Goal: Task Accomplishment & Management: Manage account settings

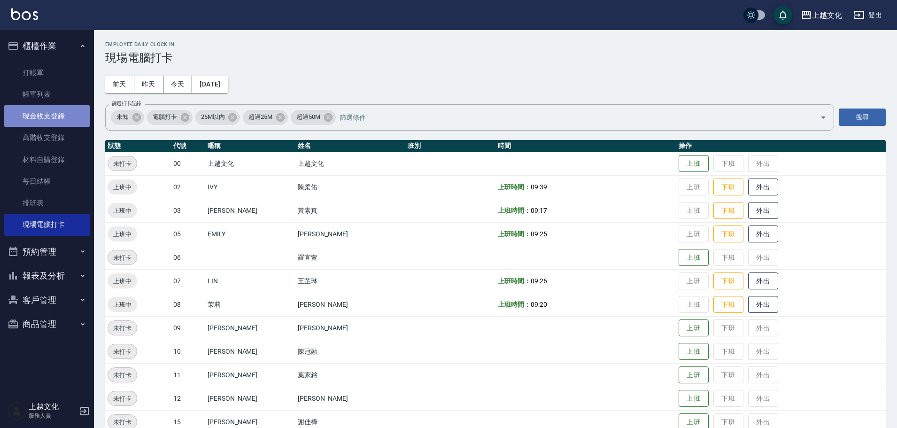
click at [40, 114] on link "現金收支登錄" at bounding box center [47, 116] width 86 height 22
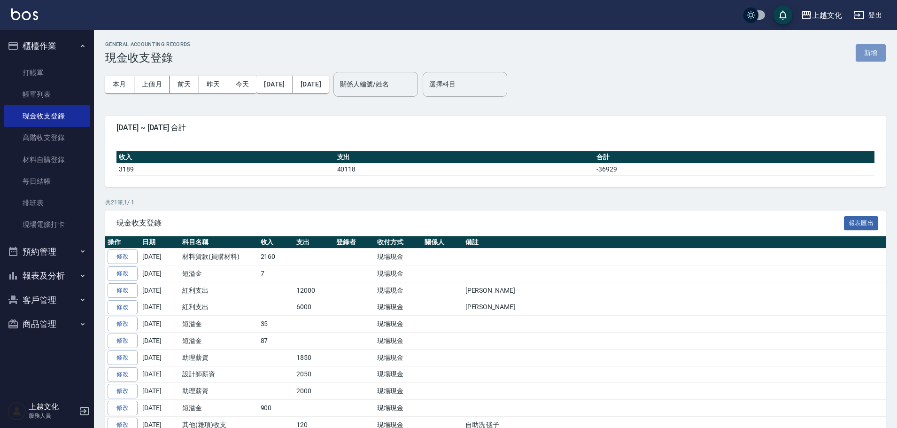
click at [863, 50] on button "新增" at bounding box center [870, 52] width 30 height 17
click at [863, 50] on div "GENERAL ACCOUNTING RECORDS 現金收支登錄 新增 本月 上個月 前天 昨天 今天 2025/09/01 2025/09/19 關係人編…" at bounding box center [448, 319] width 897 height 638
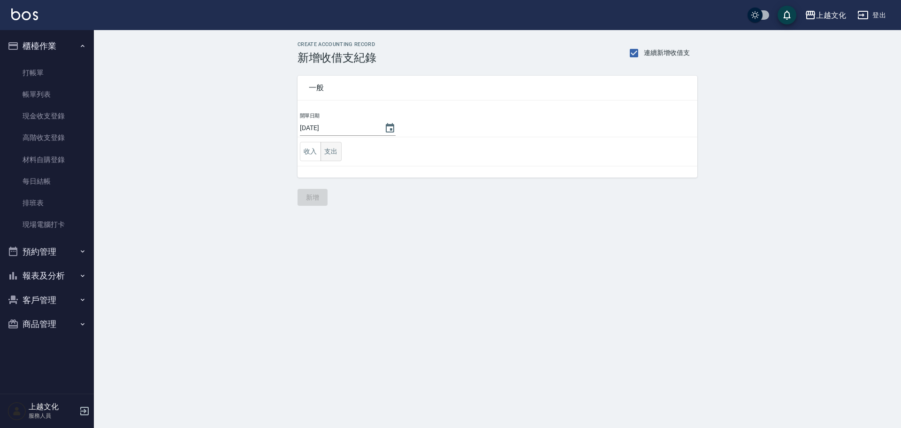
click at [334, 148] on button "支出" at bounding box center [331, 151] width 21 height 19
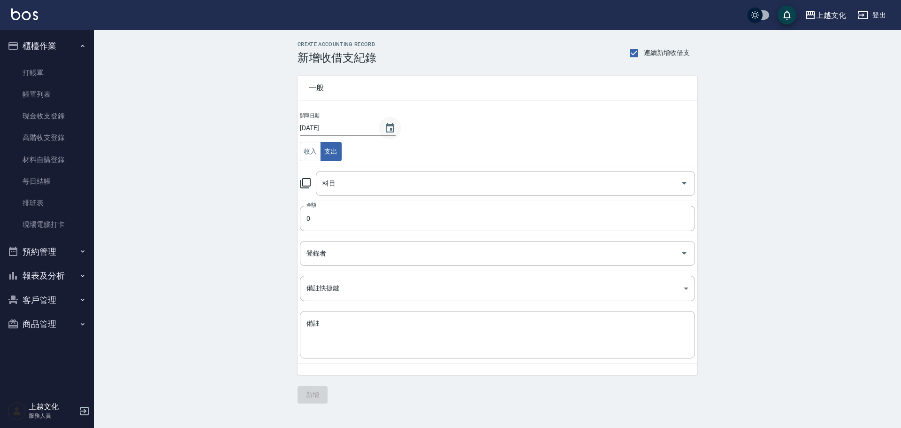
click at [386, 128] on icon "Choose date, selected date is 2025-09-19" at bounding box center [389, 128] width 11 height 11
click at [386, 130] on icon "Choose date, selected date is 2025-09-19" at bounding box center [389, 128] width 11 height 11
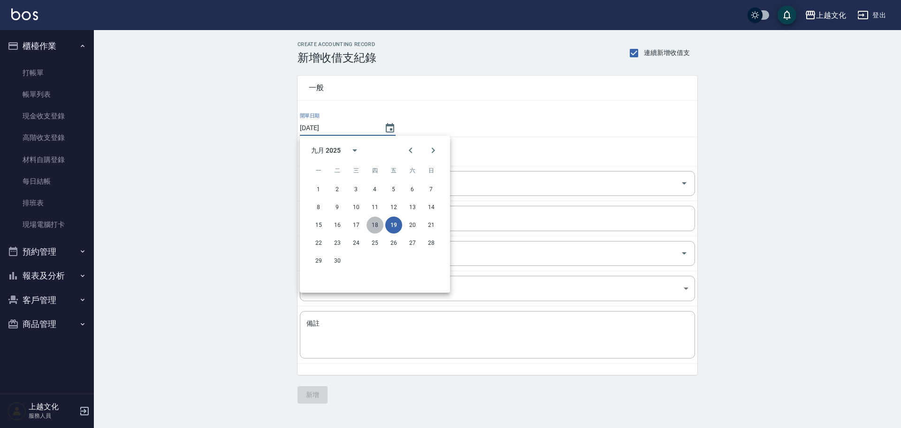
click at [371, 223] on button "18" at bounding box center [375, 224] width 17 height 17
type input "[DATE]"
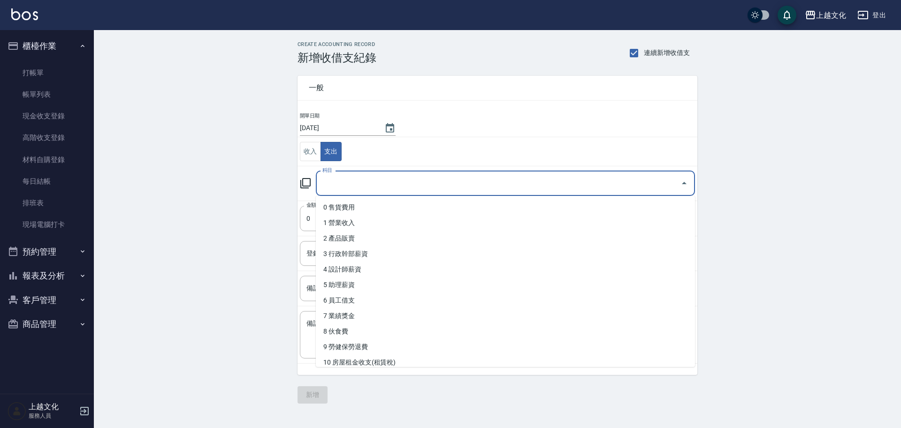
click at [343, 186] on input "科目" at bounding box center [498, 183] width 357 height 16
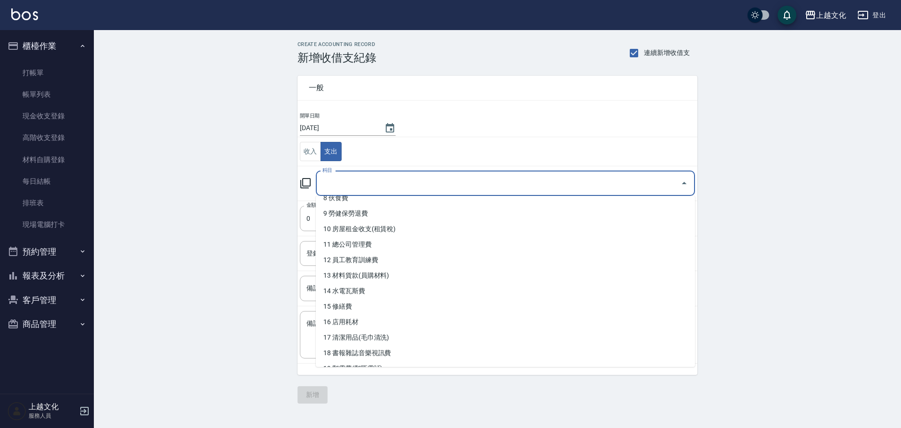
scroll to position [141, 0]
click at [377, 281] on li "14 水電瓦斯費" at bounding box center [505, 283] width 379 height 15
type input "14 水電瓦斯費"
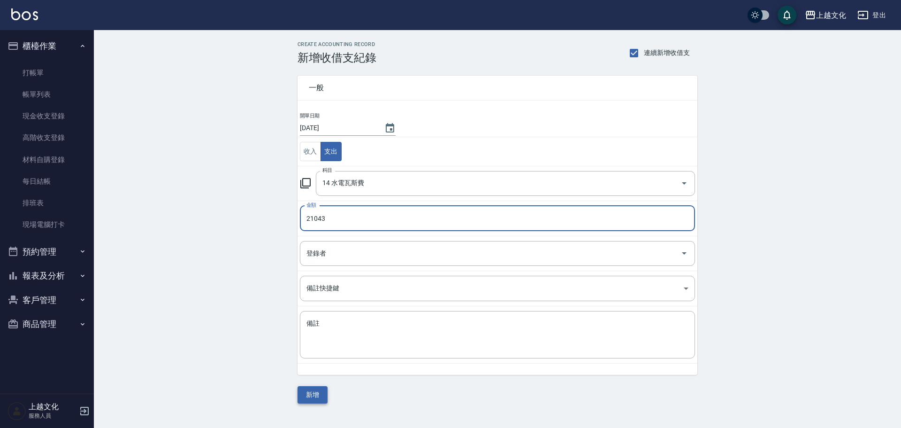
type input "21043"
click at [309, 399] on button "新增" at bounding box center [313, 394] width 30 height 17
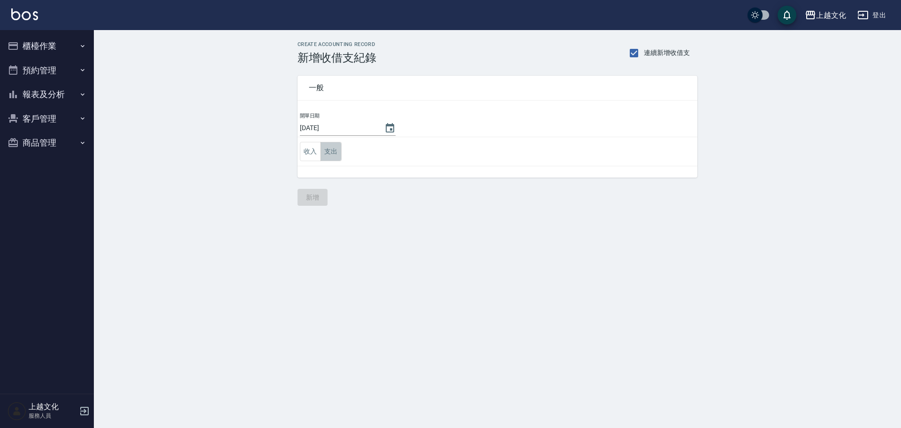
click at [331, 154] on button "支出" at bounding box center [331, 151] width 21 height 19
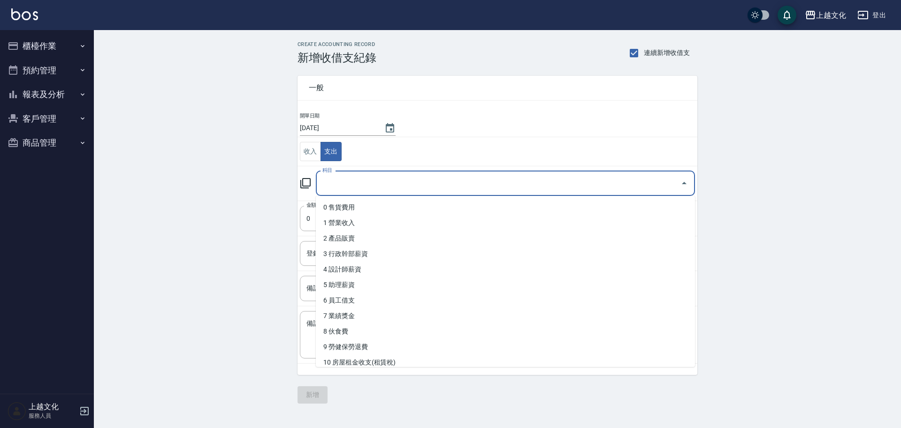
drag, startPoint x: 334, startPoint y: 183, endPoint x: 335, endPoint y: 191, distance: 8.1
click at [334, 183] on input "科目" at bounding box center [498, 183] width 357 height 16
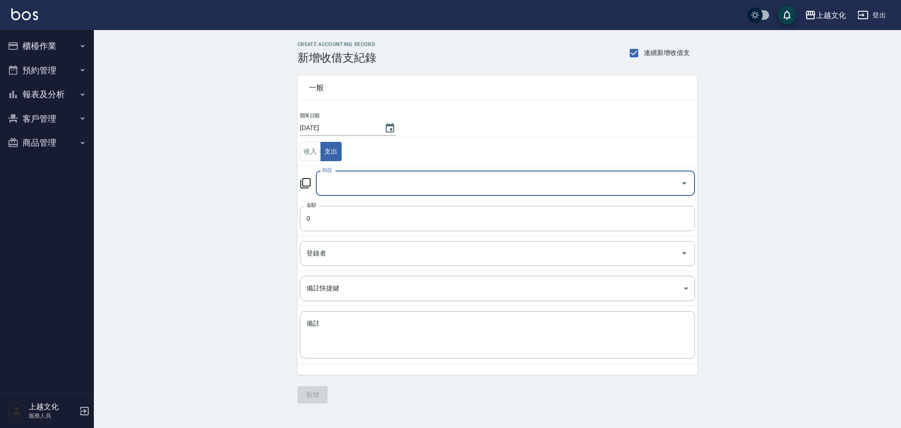
click at [345, 184] on input "科目" at bounding box center [498, 183] width 357 height 16
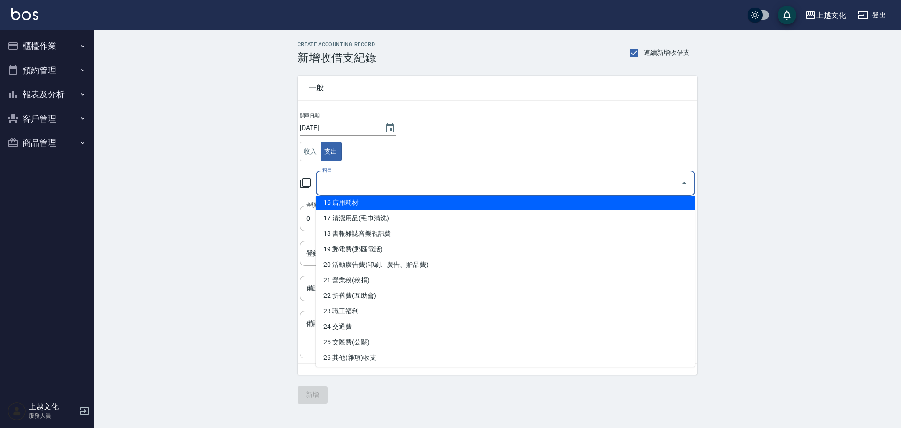
scroll to position [282, 0]
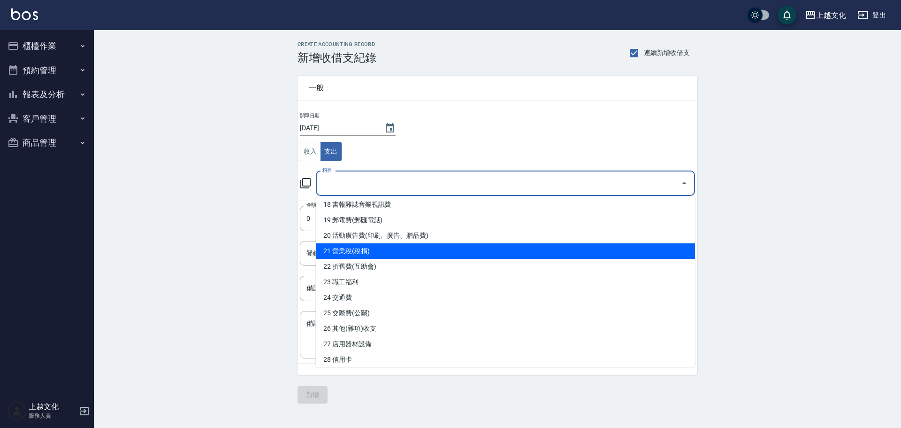
click at [364, 253] on li "21 營業稅(稅捐)" at bounding box center [505, 250] width 379 height 15
type input "21 營業稅(稅捐)"
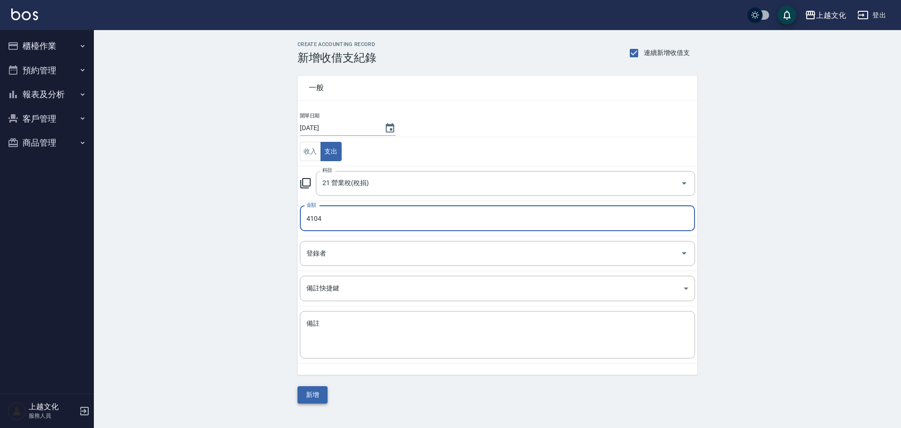
type input "4104"
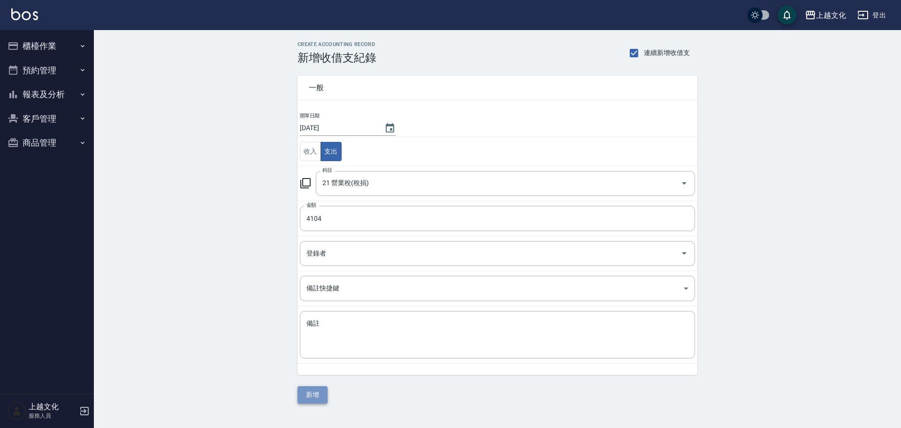
click at [317, 393] on button "新增" at bounding box center [313, 394] width 30 height 17
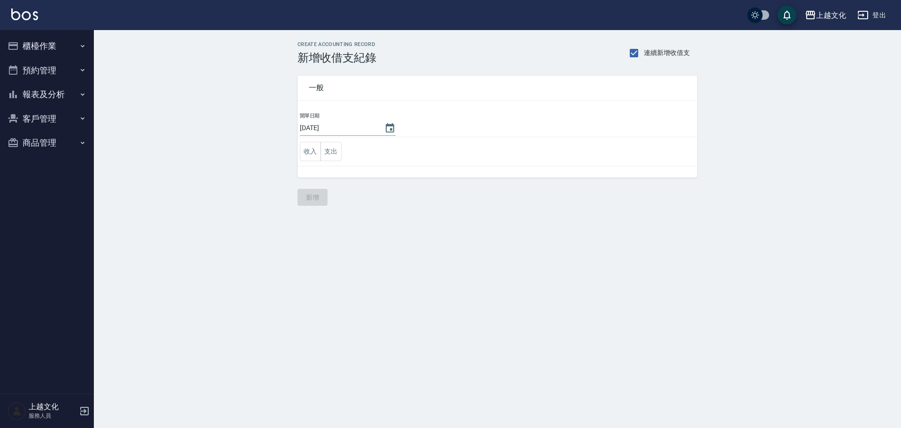
click at [38, 92] on button "報表及分析" at bounding box center [47, 94] width 86 height 24
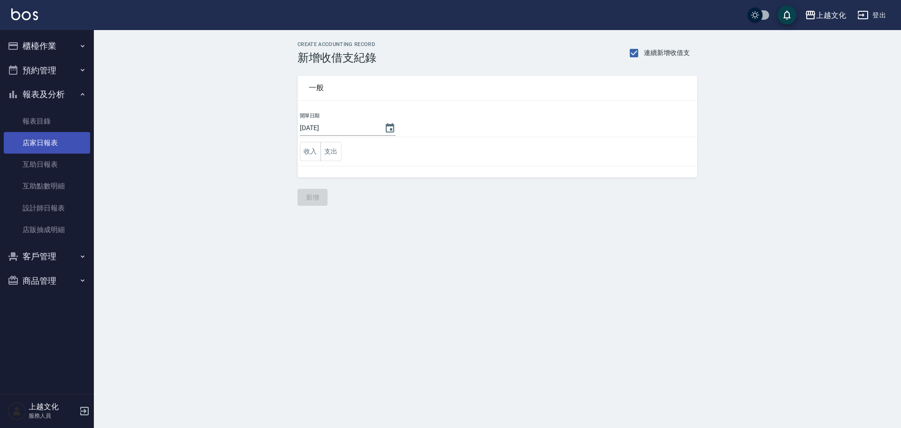
click at [40, 147] on link "店家日報表" at bounding box center [47, 143] width 86 height 22
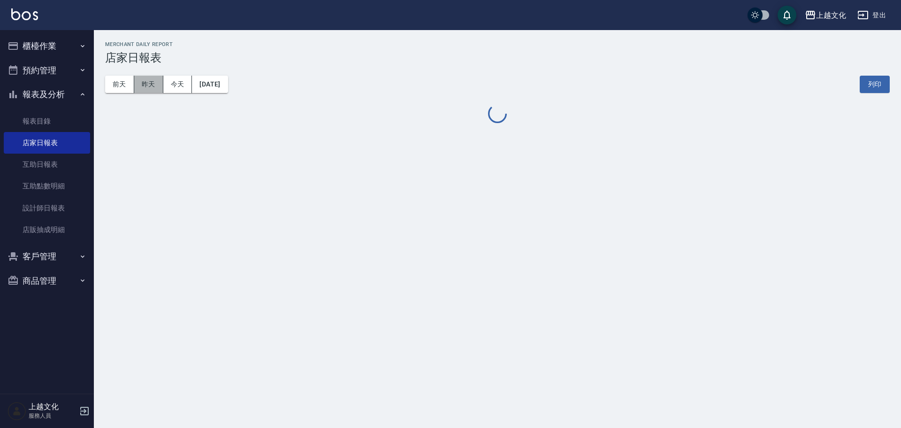
click at [154, 89] on button "昨天" at bounding box center [148, 84] width 29 height 17
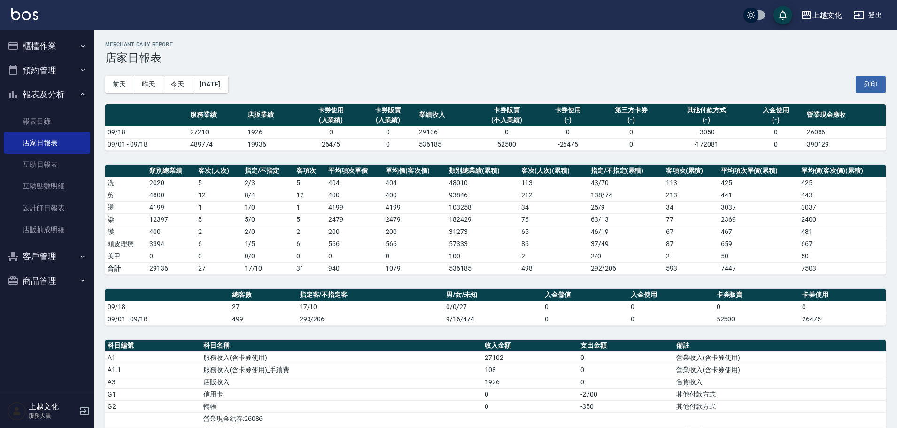
click at [38, 41] on button "櫃檯作業" at bounding box center [47, 46] width 86 height 24
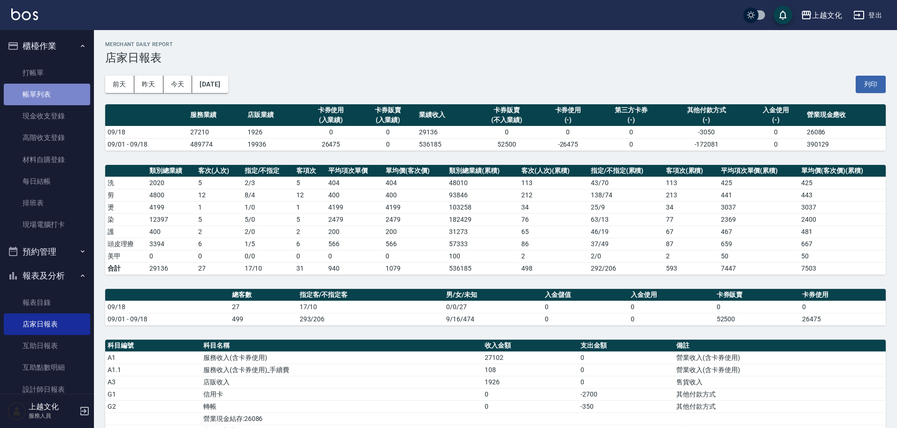
click at [49, 93] on link "帳單列表" at bounding box center [47, 95] width 86 height 22
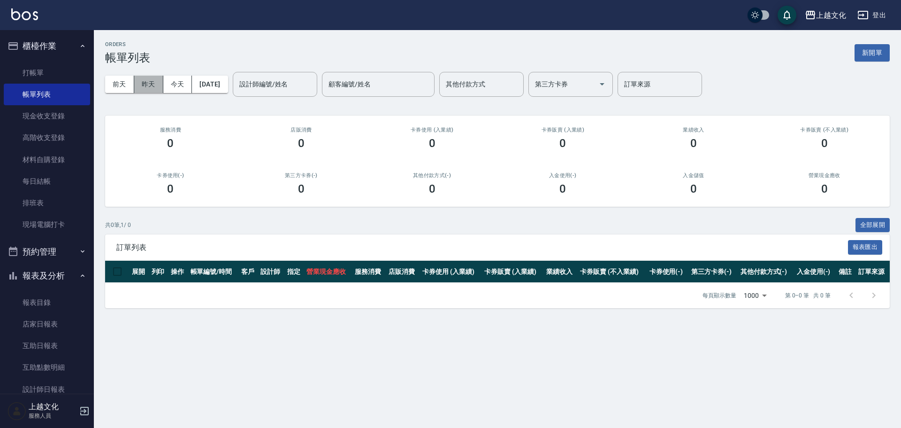
click at [153, 87] on button "昨天" at bounding box center [148, 84] width 29 height 17
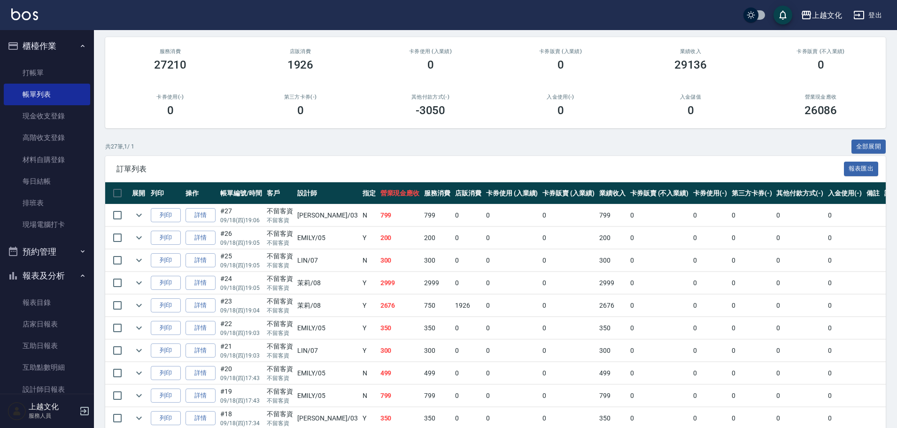
scroll to position [188, 0]
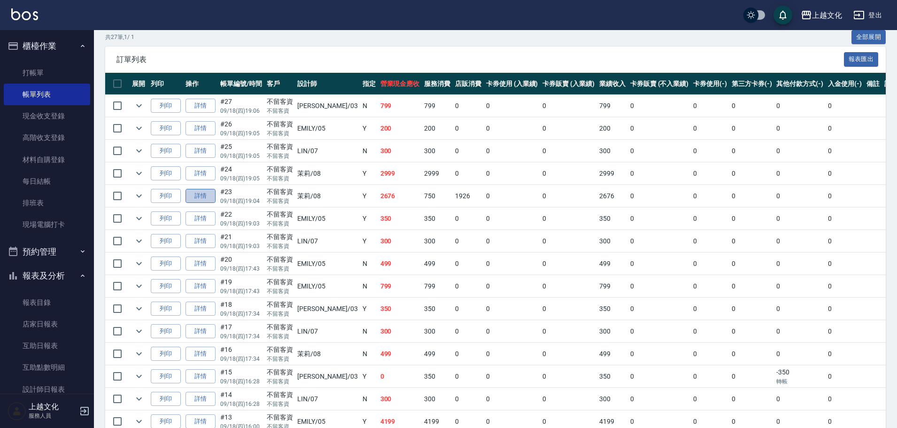
click at [203, 195] on link "詳情" at bounding box center [200, 196] width 30 height 15
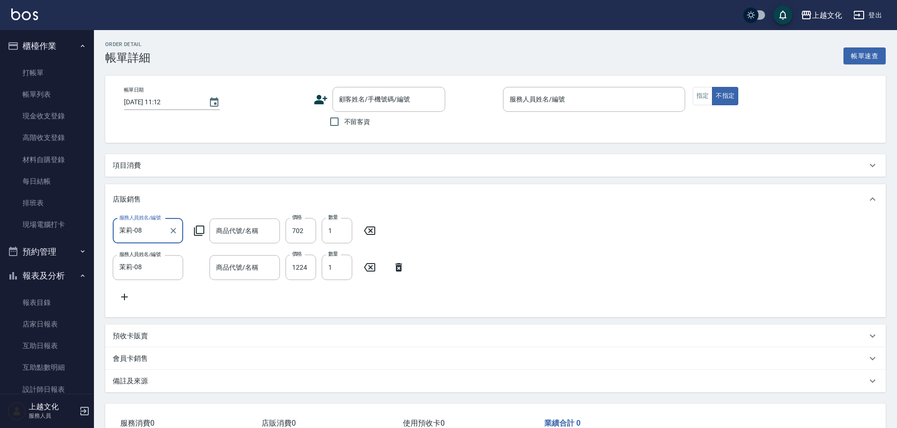
type input "2025/09/18 19:04"
checkbox input "true"
type input "茉莉-08"
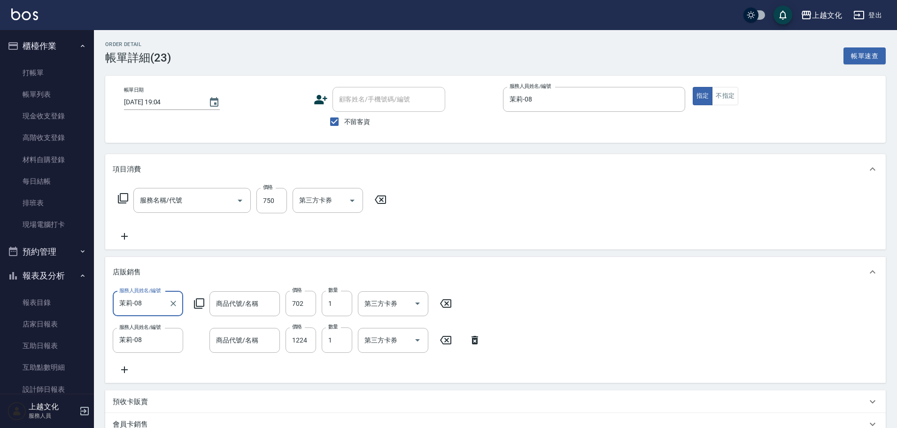
type input "003洗髮"
type input "金韓金髮膜"
type input "洗+指定剪(102)"
click at [268, 213] on input "750" at bounding box center [271, 200] width 31 height 25
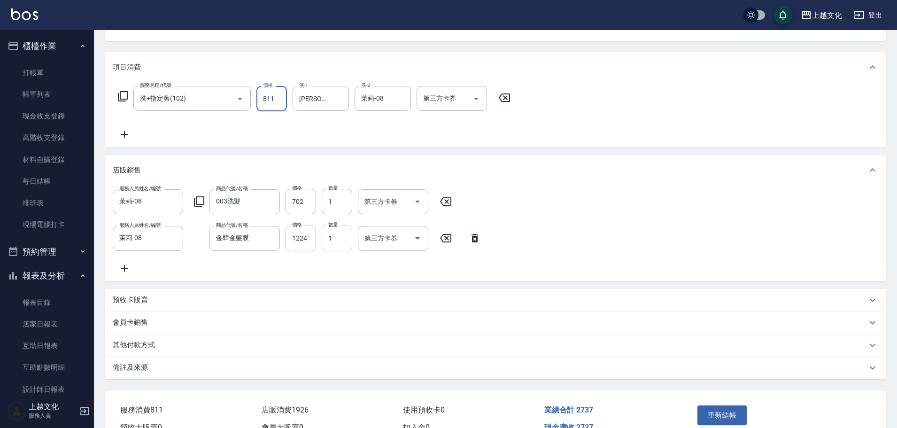
scroll to position [161, 0]
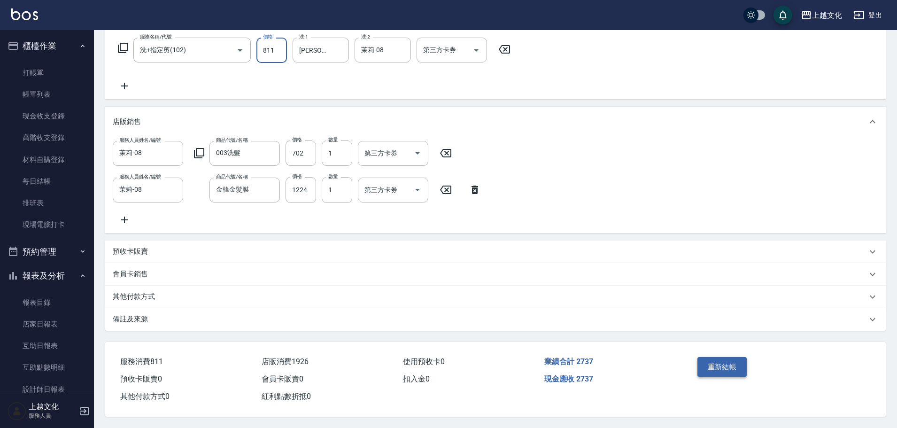
type input "811"
click at [734, 359] on button "重新結帳" at bounding box center [722, 367] width 50 height 20
click at [734, 359] on div "重新結帳" at bounding box center [735, 373] width 85 height 41
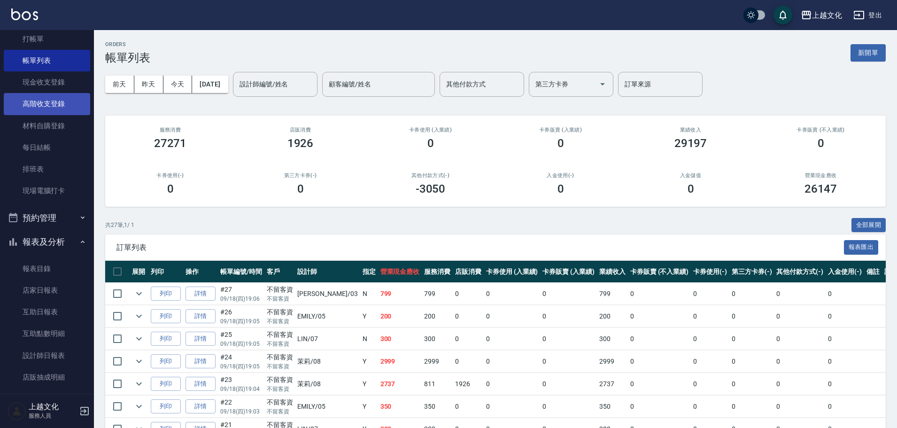
scroll to position [92, 0]
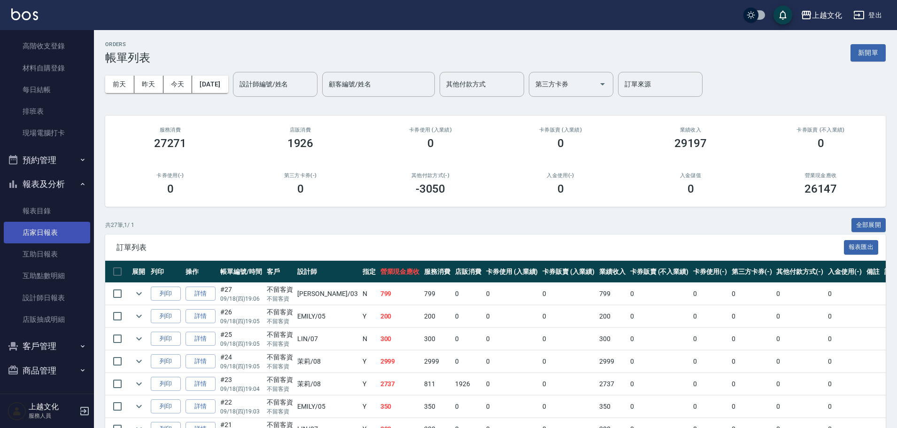
click at [28, 233] on link "店家日報表" at bounding box center [47, 233] width 86 height 22
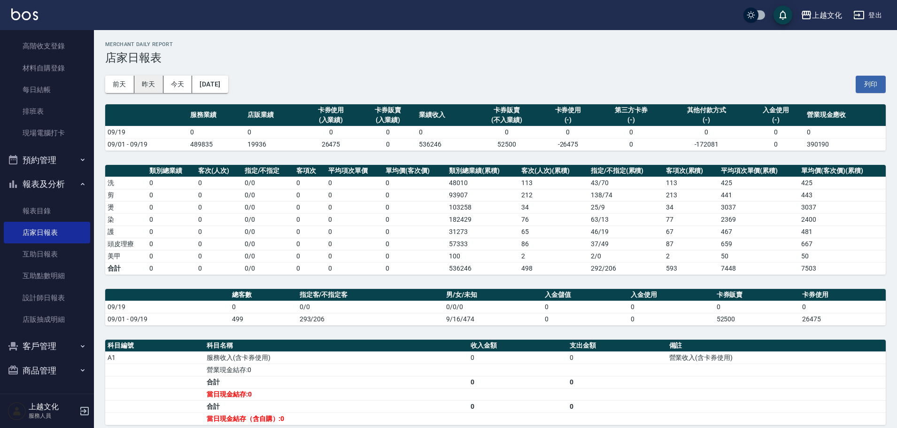
click at [155, 87] on button "昨天" at bounding box center [148, 84] width 29 height 17
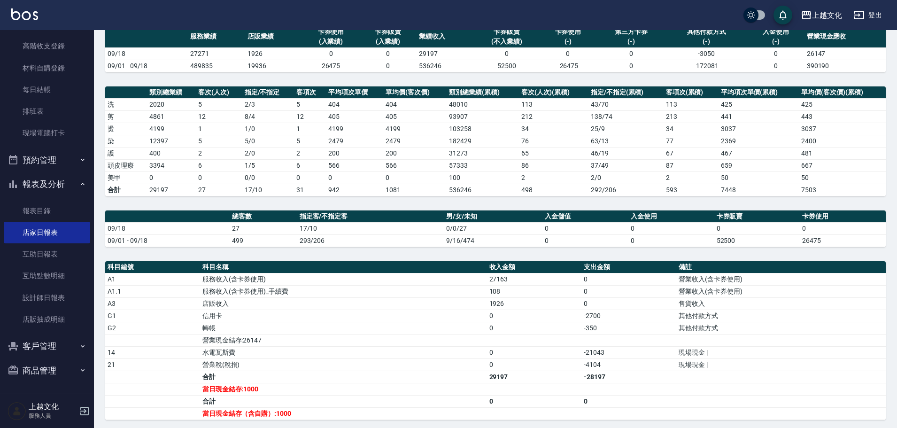
scroll to position [181, 0]
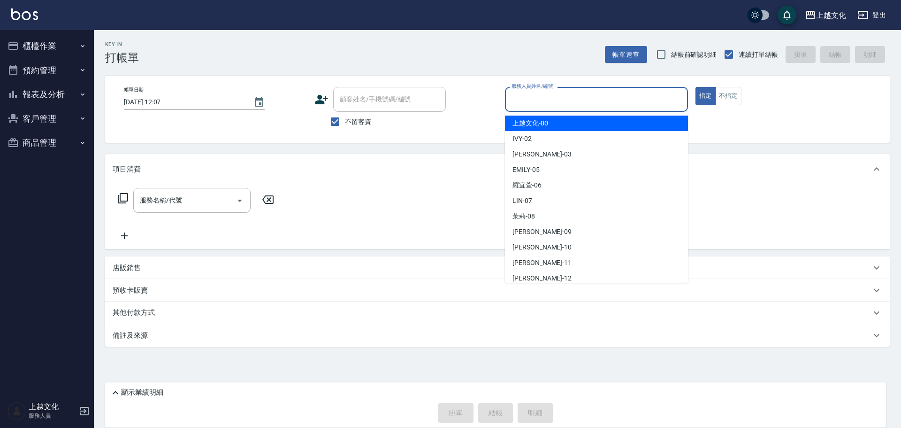
click at [545, 99] on input "服務人員姓名/編號" at bounding box center [596, 99] width 175 height 16
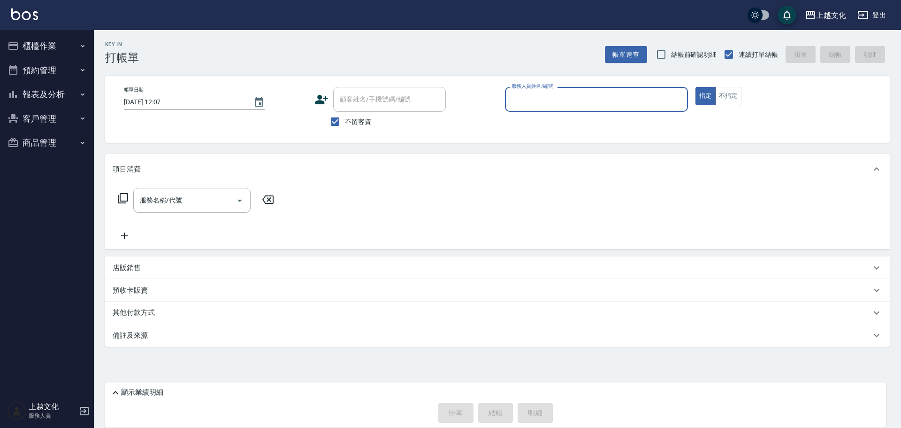
click at [561, 104] on input "服務人員姓名/編號" at bounding box center [596, 99] width 175 height 16
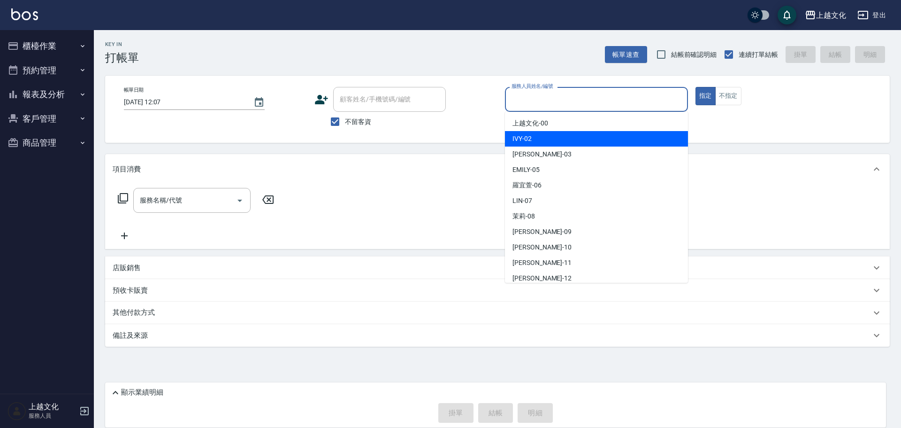
click at [533, 145] on div "IVY -02" at bounding box center [596, 138] width 183 height 15
click at [533, 145] on div "Key In 打帳單 帳單速查 結帳前確認明細 連續打單結帳 掛單 結帳 明細 帳單日期 2025/09/19 12:07 顧客姓名/手機號碼/編號 顧客姓名…" at bounding box center [497, 214] width 807 height 368
type input "IVY-02"
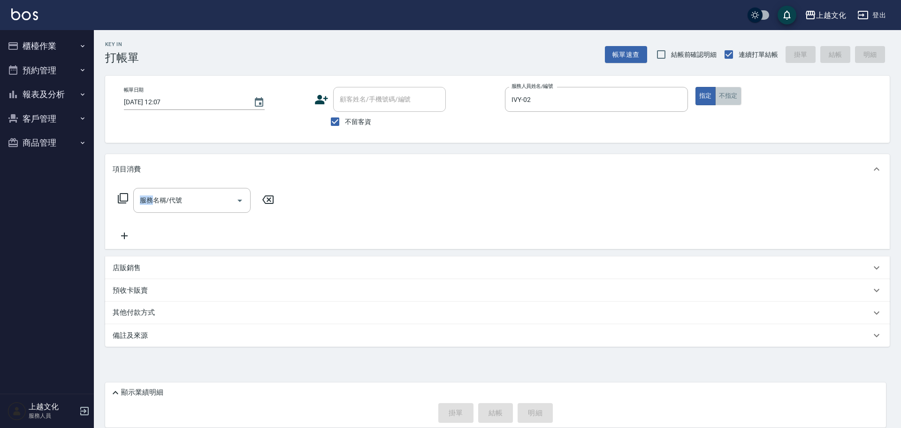
click at [735, 101] on button "不指定" at bounding box center [728, 96] width 26 height 18
click at [175, 210] on div "服務名稱/代號" at bounding box center [191, 200] width 117 height 25
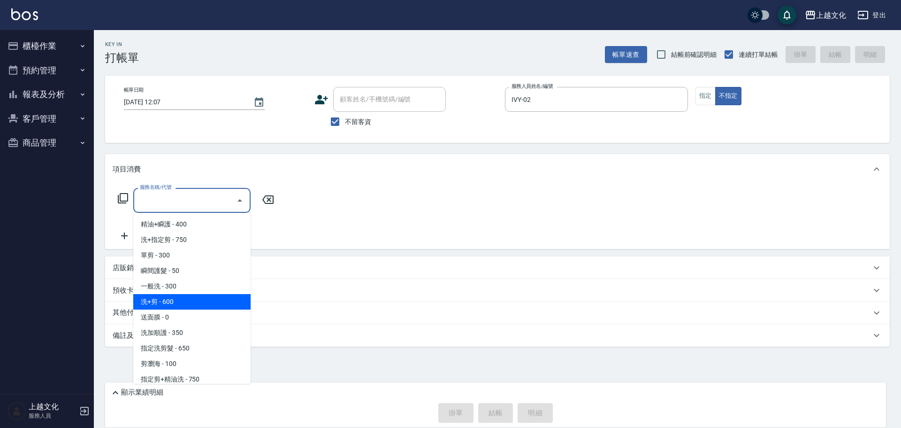
click at [162, 298] on span "洗+剪 - 600" at bounding box center [191, 301] width 117 height 15
drag, startPoint x: 162, startPoint y: 298, endPoint x: 187, endPoint y: 298, distance: 24.9
click at [162, 298] on div "預收卡販賣" at bounding box center [497, 290] width 785 height 23
type input "洗+剪(108)"
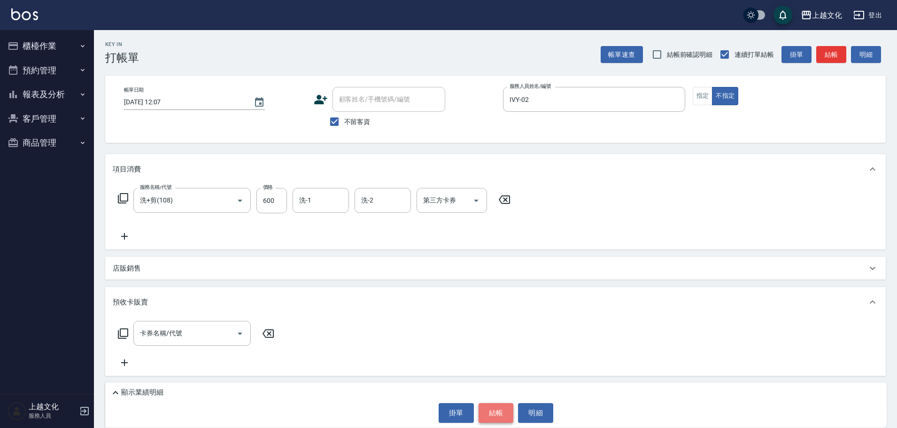
click at [486, 422] on button "結帳" at bounding box center [495, 413] width 35 height 20
type input "2025/09/19 12:08"
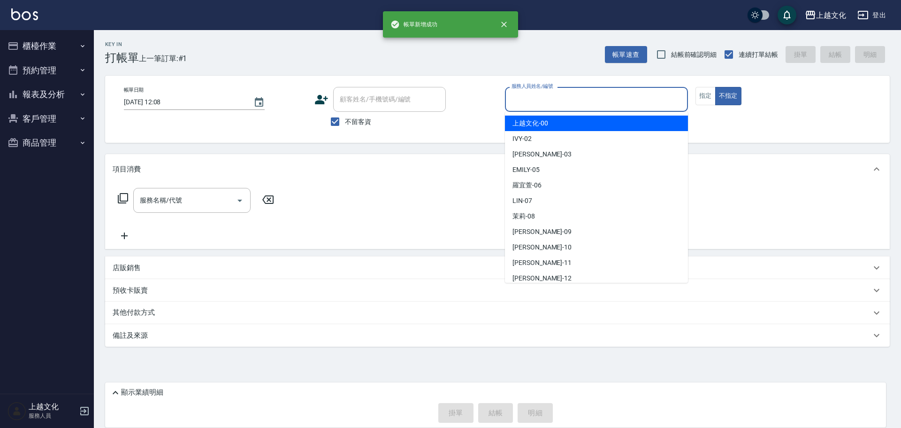
click at [543, 102] on input "服務人員姓名/編號" at bounding box center [596, 99] width 175 height 16
drag, startPoint x: 543, startPoint y: 102, endPoint x: 531, endPoint y: 147, distance: 46.9
click at [543, 102] on input "服務人員姓名/編號" at bounding box center [596, 99] width 175 height 16
click at [540, 105] on input "服務人員姓名/編號" at bounding box center [596, 99] width 175 height 16
drag, startPoint x: 540, startPoint y: 105, endPoint x: 529, endPoint y: 127, distance: 25.2
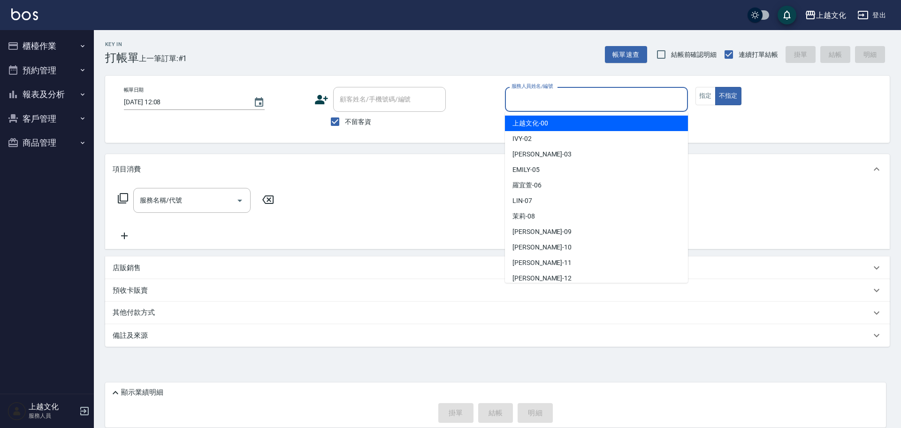
click at [540, 105] on input "服務人員姓名/編號" at bounding box center [596, 99] width 175 height 16
click at [530, 98] on input "服務人員姓名/編號" at bounding box center [596, 99] width 175 height 16
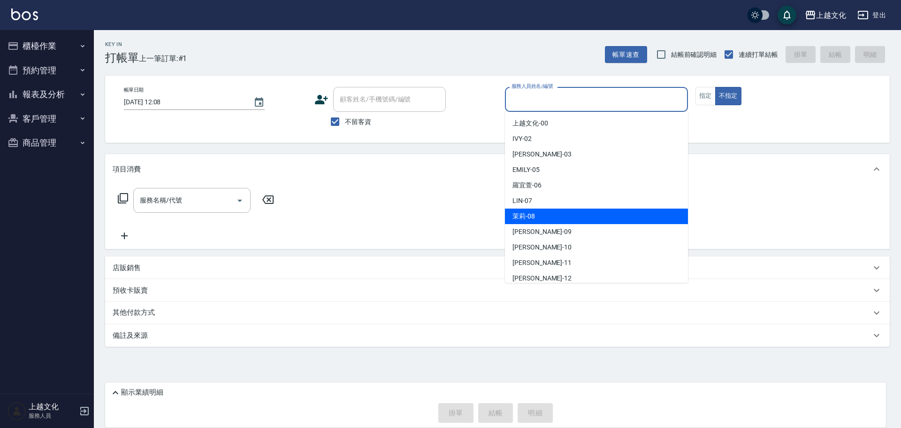
drag, startPoint x: 532, startPoint y: 216, endPoint x: 539, endPoint y: 210, distance: 9.4
click at [533, 216] on span "茉莉 -08" at bounding box center [524, 216] width 23 height 10
type input "茉莉-08"
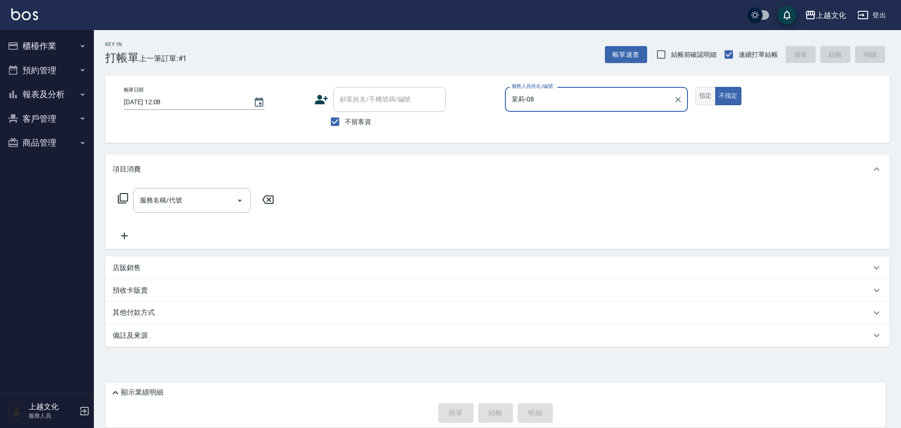
click at [701, 95] on button "指定" at bounding box center [706, 96] width 20 height 18
click at [126, 202] on icon at bounding box center [122, 197] width 11 height 11
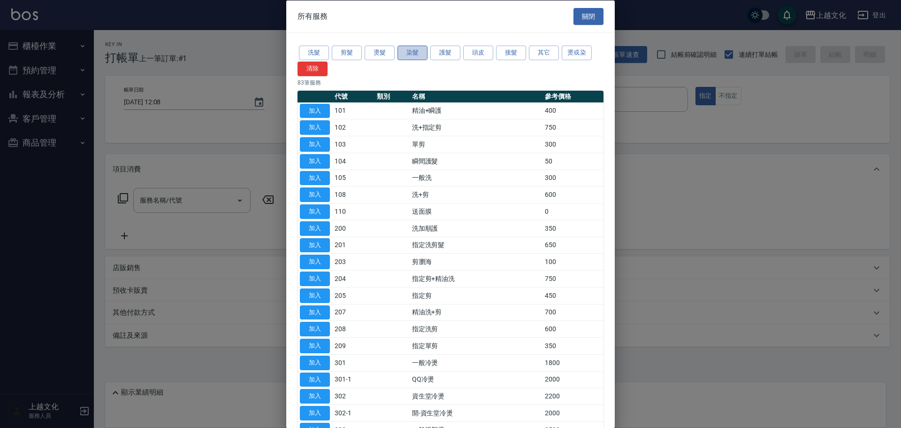
click at [413, 55] on button "染髮" at bounding box center [413, 53] width 30 height 15
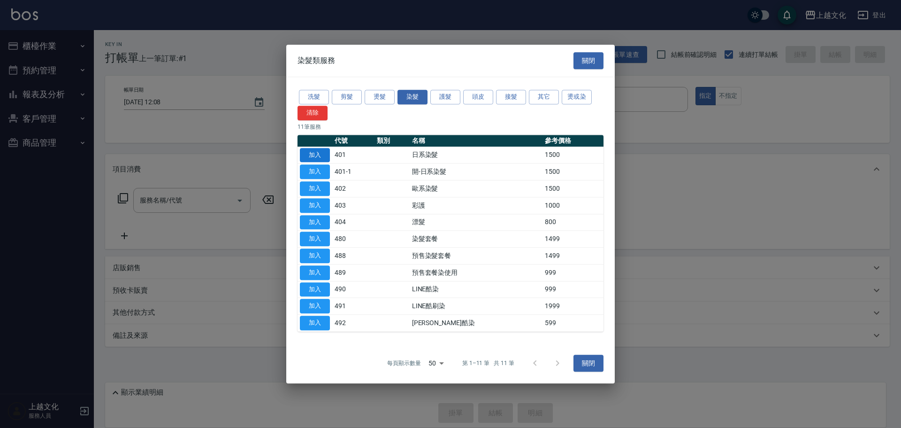
click at [307, 160] on button "加入" at bounding box center [315, 155] width 30 height 15
type input "日系染髮(401)"
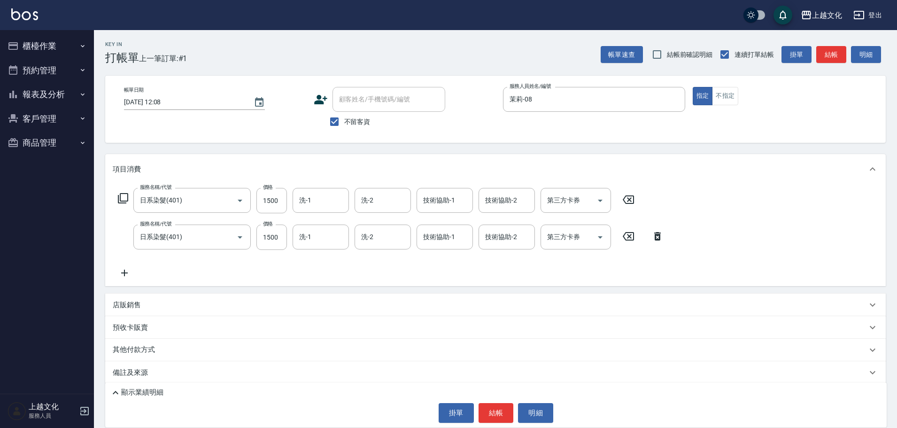
drag, startPoint x: 655, startPoint y: 237, endPoint x: 465, endPoint y: 240, distance: 190.2
click at [655, 237] on icon at bounding box center [657, 236] width 7 height 8
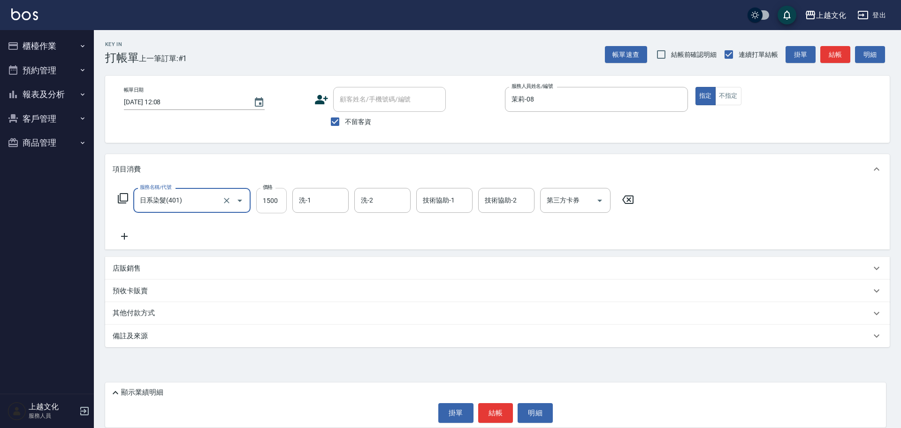
click at [267, 212] on input "1500" at bounding box center [271, 200] width 31 height 25
type input "2299"
click at [138, 306] on div "其他付款方式" at bounding box center [497, 313] width 785 height 23
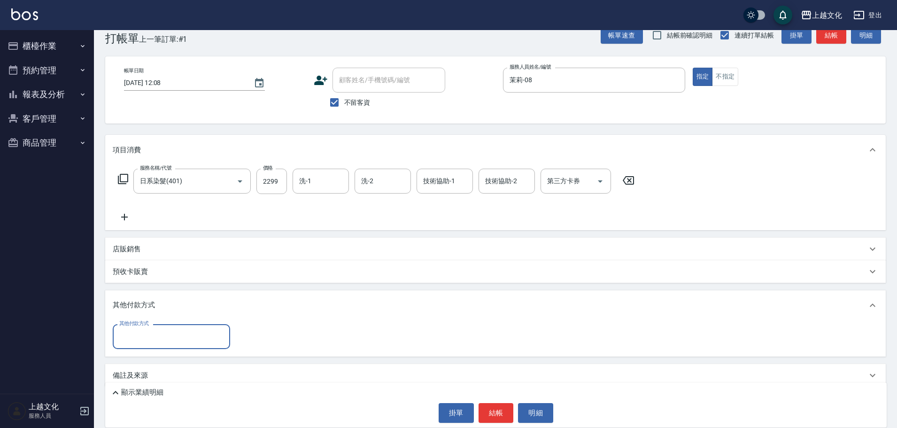
scroll to position [30, 0]
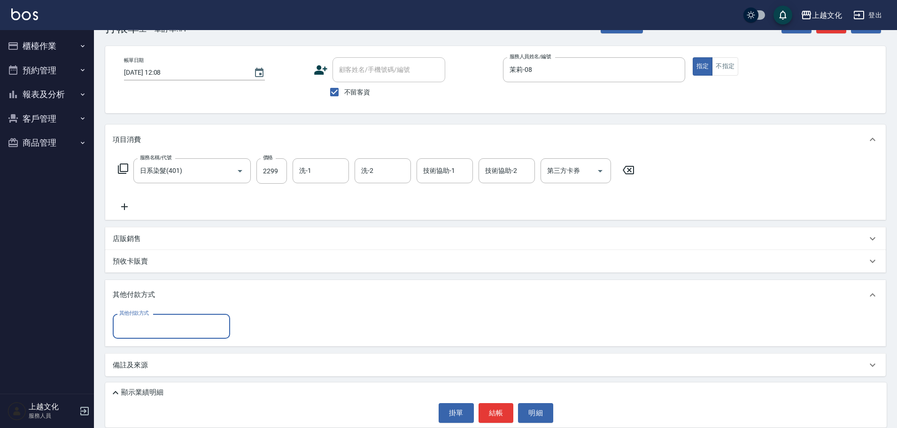
click at [138, 329] on input "其他付款方式" at bounding box center [171, 326] width 109 height 16
click at [126, 392] on span "信用卡" at bounding box center [171, 396] width 117 height 15
type input "信用卡"
click at [243, 327] on input "0" at bounding box center [271, 326] width 70 height 25
click at [243, 328] on input "0" at bounding box center [271, 326] width 70 height 25
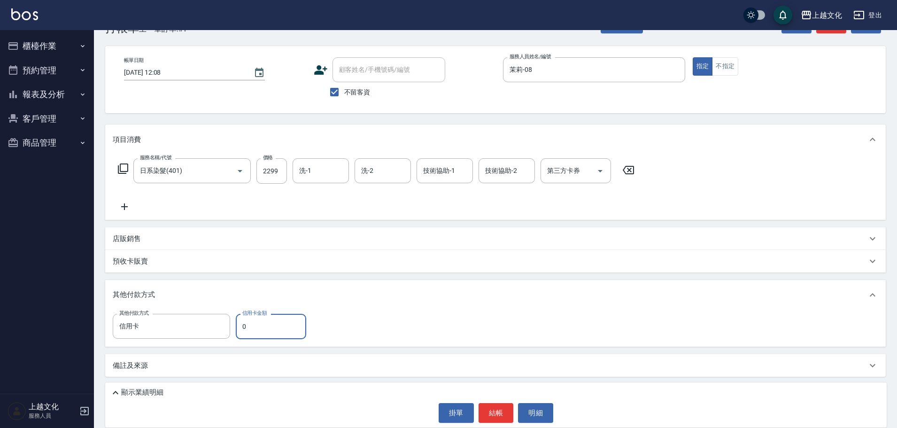
click at [243, 328] on input "0" at bounding box center [271, 326] width 70 height 25
type input "2299"
click at [493, 413] on button "結帳" at bounding box center [495, 413] width 35 height 20
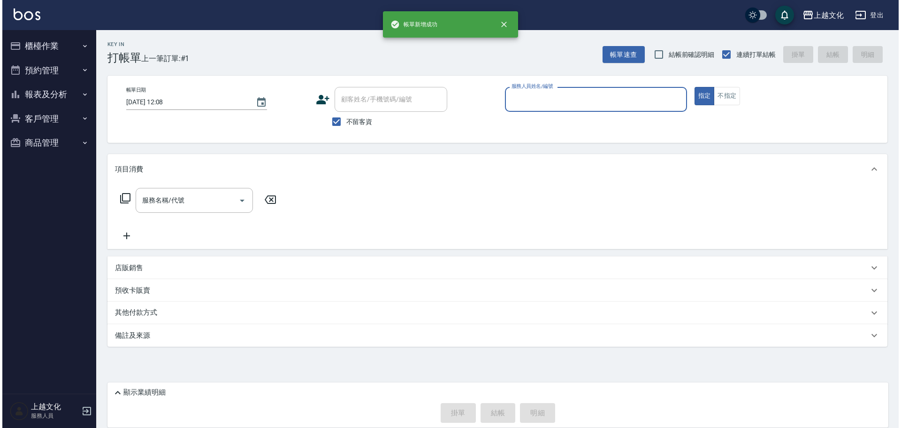
scroll to position [0, 0]
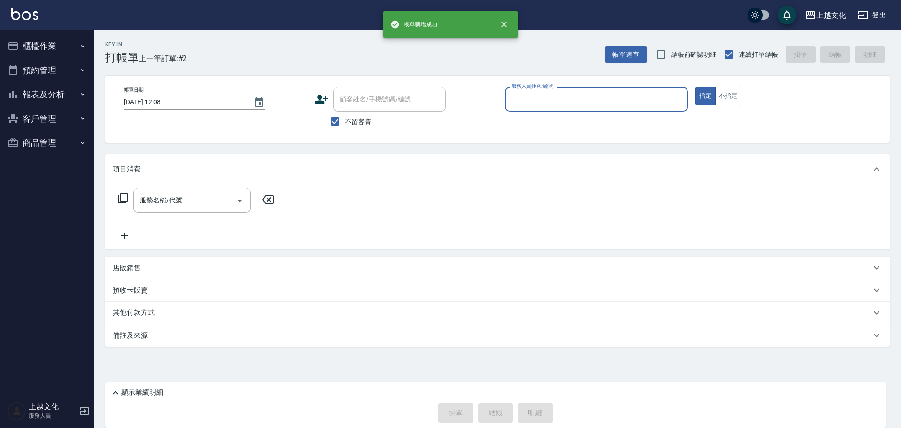
click at [536, 101] on input "服務人員姓名/編號" at bounding box center [596, 99] width 175 height 16
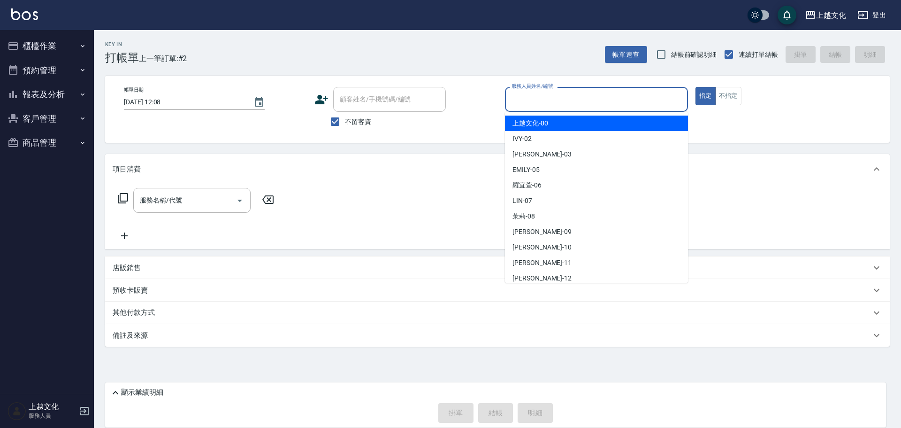
click at [536, 101] on input "服務人員姓名/編號" at bounding box center [596, 99] width 175 height 16
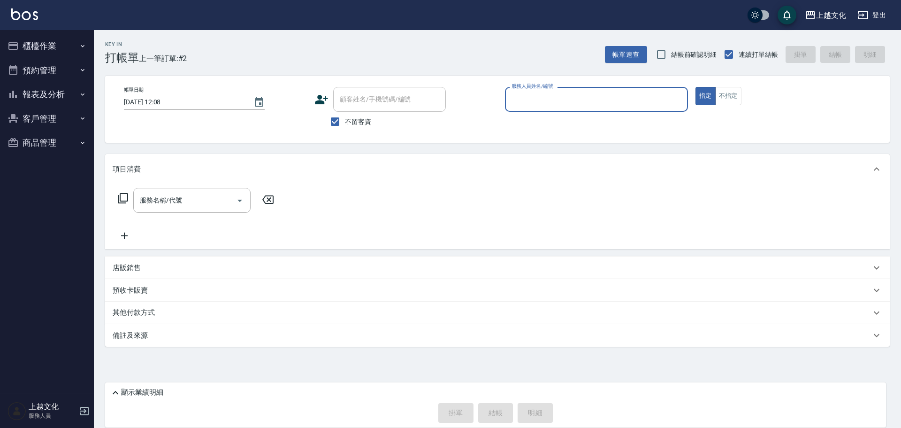
click at [549, 97] on input "服務人員姓名/編號" at bounding box center [596, 99] width 175 height 16
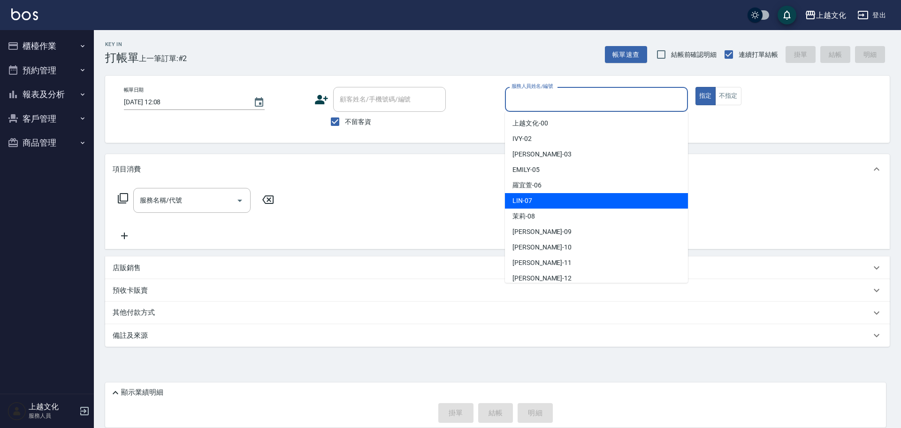
click at [541, 198] on div "LIN -07" at bounding box center [596, 200] width 183 height 15
type input "LIN-07"
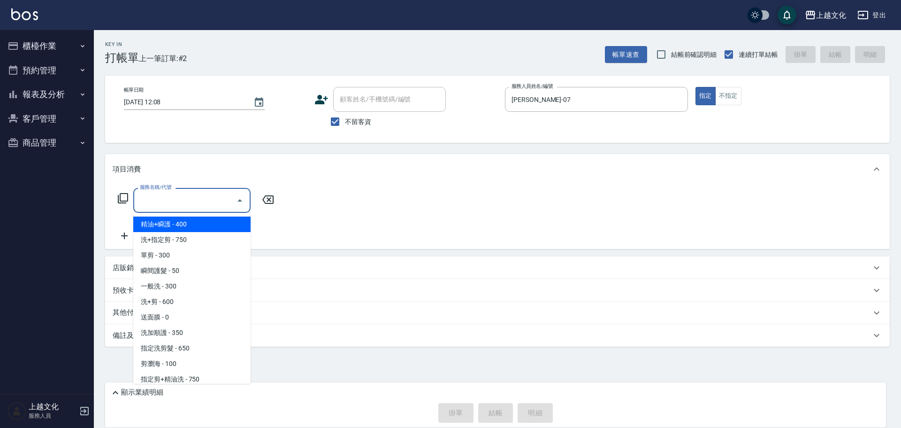
click at [189, 203] on input "服務名稱/代號" at bounding box center [185, 200] width 95 height 16
click at [176, 205] on input "服務名稱/代號" at bounding box center [185, 200] width 95 height 16
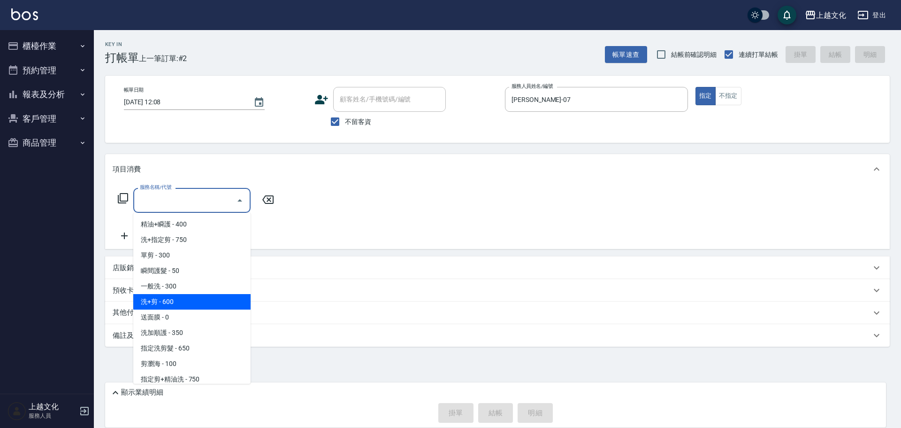
click at [177, 295] on span "洗+剪 - 600" at bounding box center [191, 301] width 117 height 15
click at [177, 295] on div "預收卡販賣" at bounding box center [492, 290] width 759 height 10
type input "洗+剪(108)"
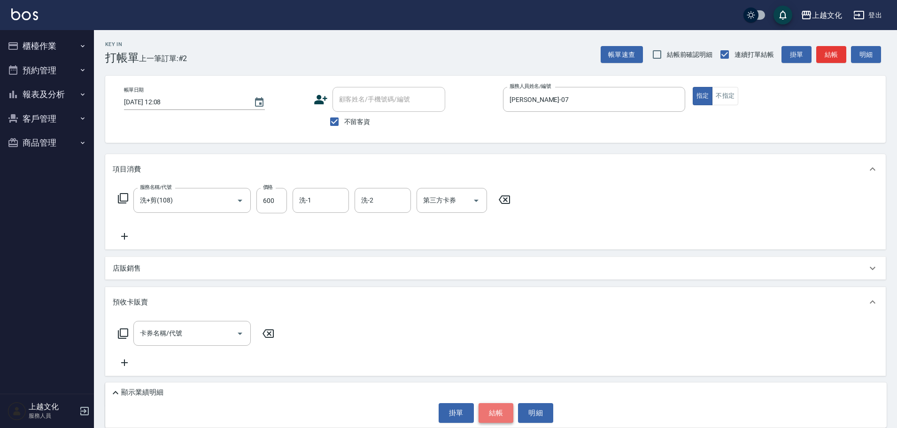
click at [489, 416] on button "結帳" at bounding box center [495, 413] width 35 height 20
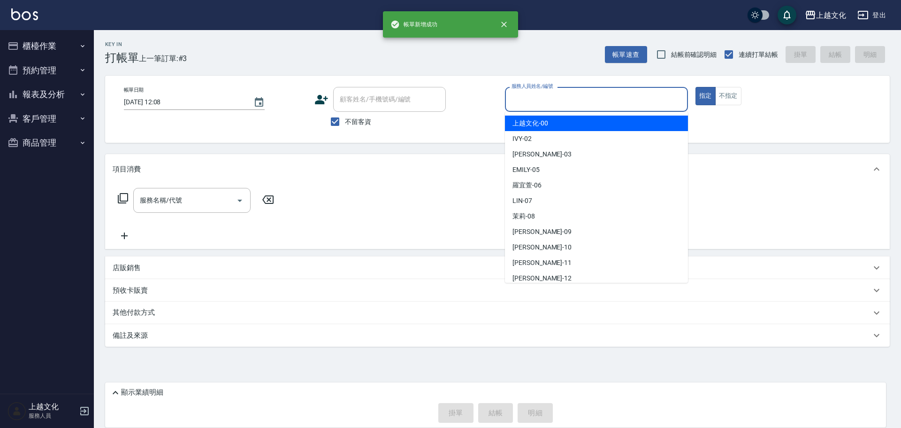
click at [528, 97] on input "服務人員姓名/編號" at bounding box center [596, 99] width 175 height 16
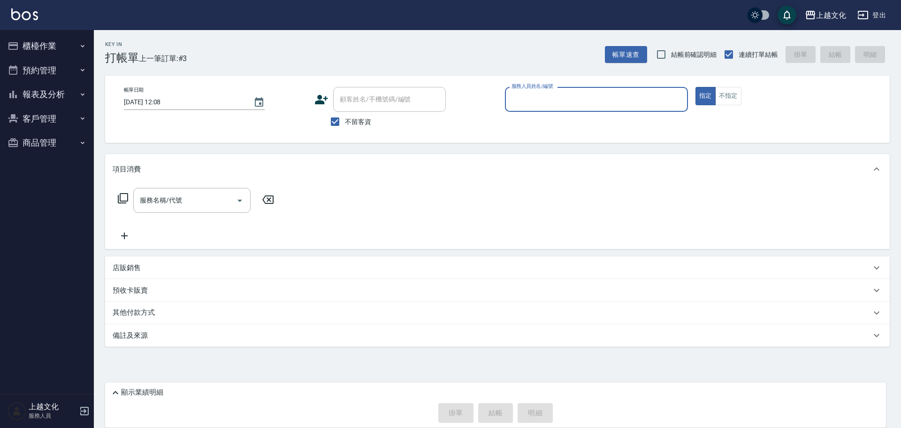
click at [543, 103] on input "服務人員姓名/編號" at bounding box center [596, 99] width 175 height 16
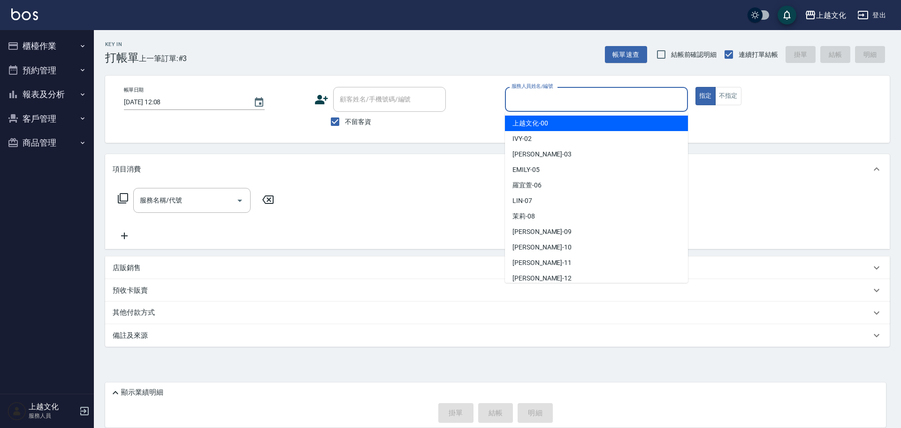
drag, startPoint x: 543, startPoint y: 103, endPoint x: 537, endPoint y: 154, distance: 51.0
click at [543, 103] on input "服務人員姓名/編號" at bounding box center [596, 99] width 175 height 16
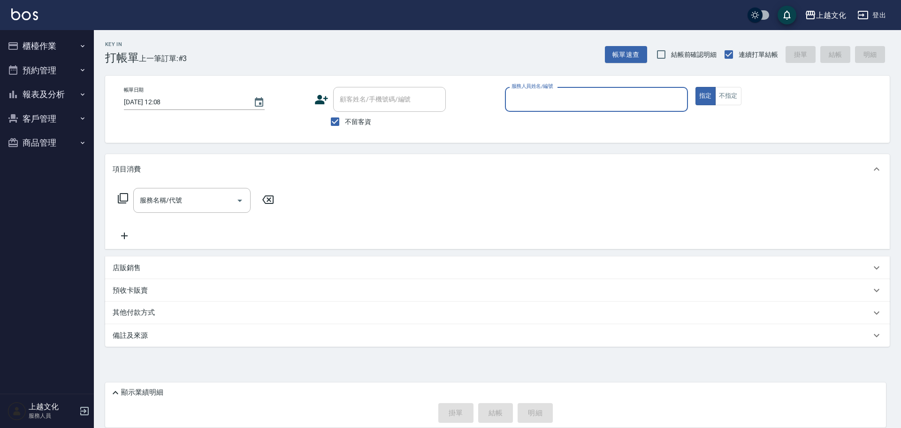
click at [546, 102] on input "服務人員姓名/編號" at bounding box center [596, 99] width 175 height 16
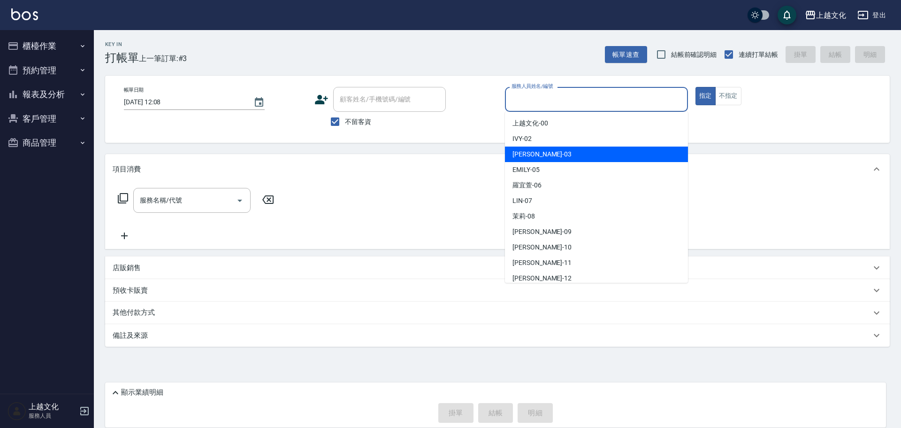
drag, startPoint x: 547, startPoint y: 155, endPoint x: 505, endPoint y: 155, distance: 42.3
click at [547, 156] on div "kelly -03" at bounding box center [596, 153] width 183 height 15
type input "kelly-03"
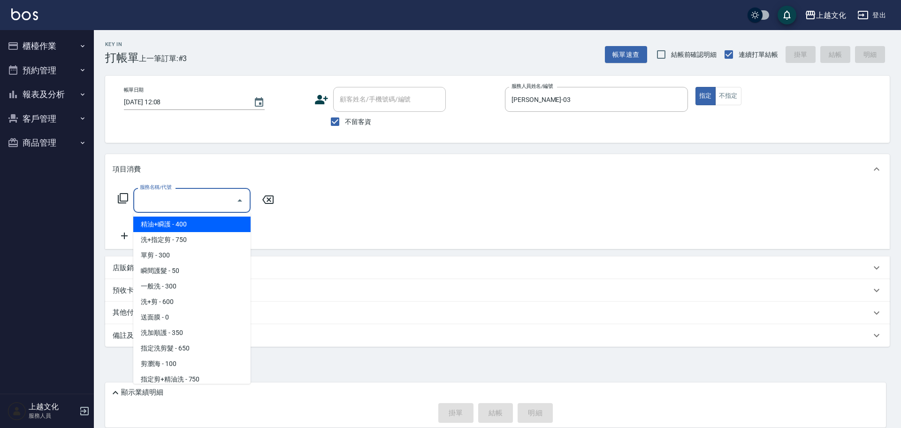
click at [176, 206] on input "服務名稱/代號" at bounding box center [185, 200] width 95 height 16
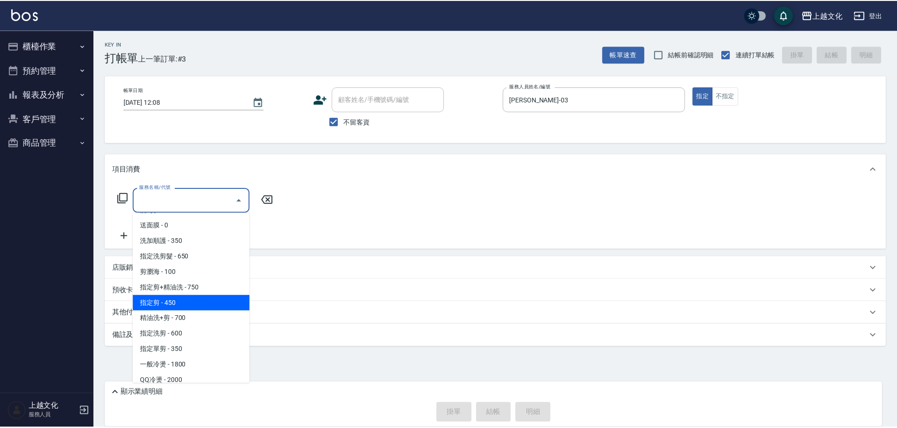
scroll to position [94, 0]
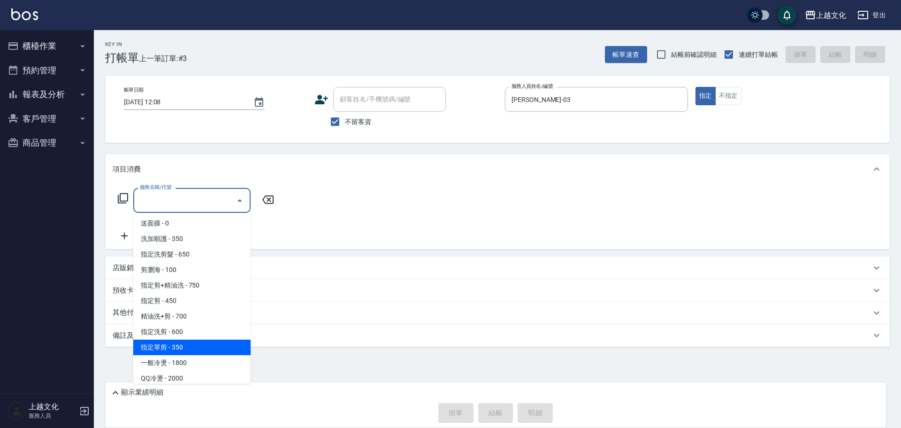
drag, startPoint x: 192, startPoint y: 351, endPoint x: 198, endPoint y: 347, distance: 6.9
click at [192, 350] on span "指定單剪 - 350" at bounding box center [191, 346] width 117 height 15
type input "指定單剪(209)"
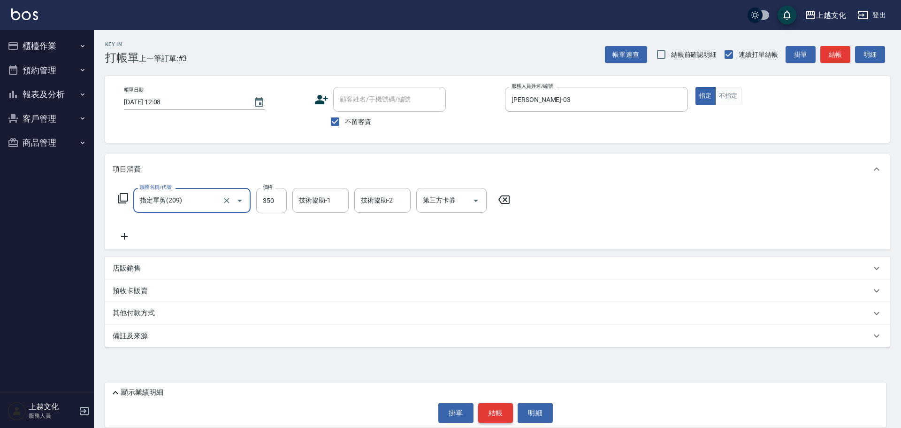
click at [489, 415] on button "結帳" at bounding box center [495, 413] width 35 height 20
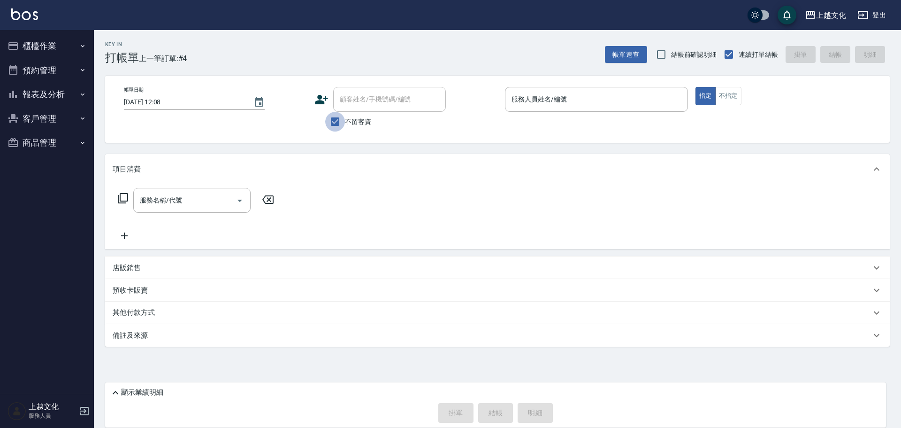
click at [336, 120] on input "不留客資" at bounding box center [335, 122] width 20 height 20
checkbox input "false"
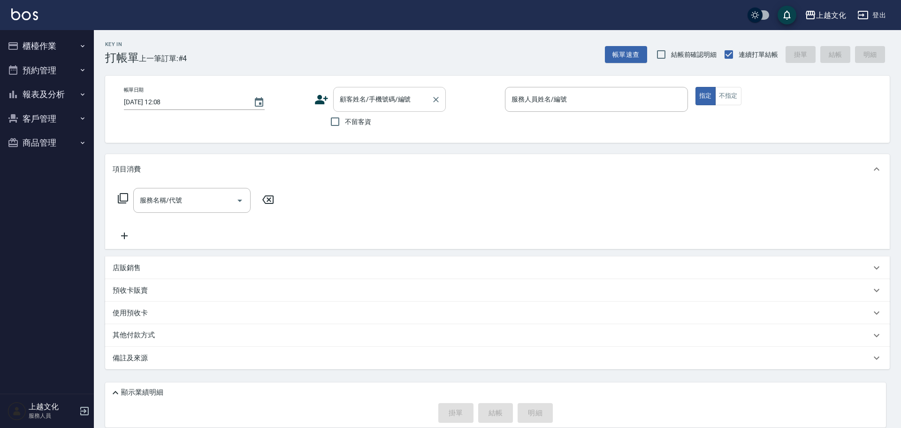
click at [338, 108] on div "顧客姓名/手機號碼/編號" at bounding box center [389, 99] width 113 height 25
type input "c"
type input "蕙茹"
click at [34, 49] on button "櫃檯作業" at bounding box center [47, 46] width 86 height 24
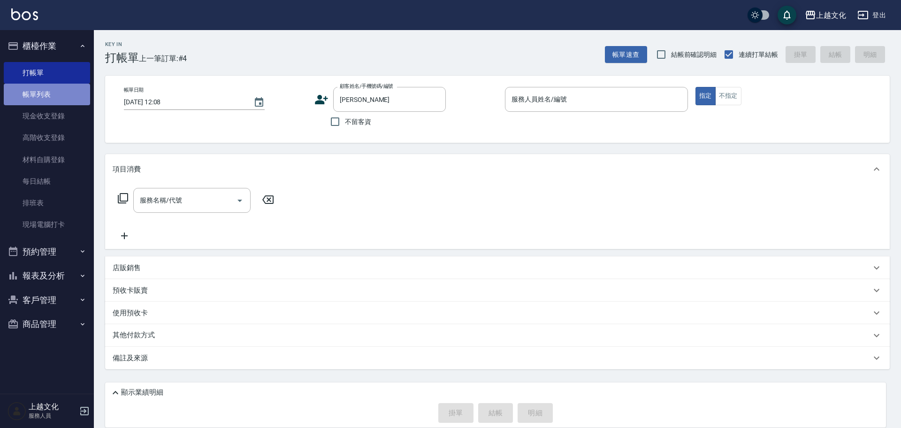
click at [30, 88] on link "帳單列表" at bounding box center [47, 95] width 86 height 22
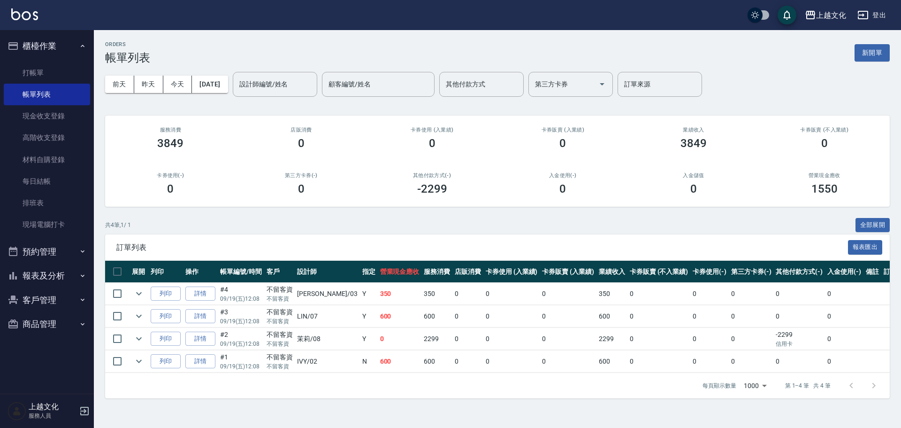
click at [209, 340] on link "詳情" at bounding box center [200, 338] width 30 height 15
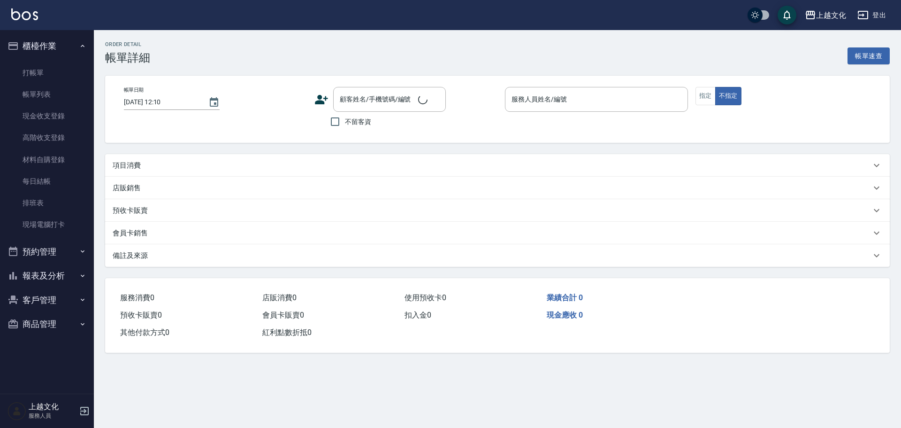
type input "2025/09/19 12:08"
checkbox input "true"
type input "茉莉-08"
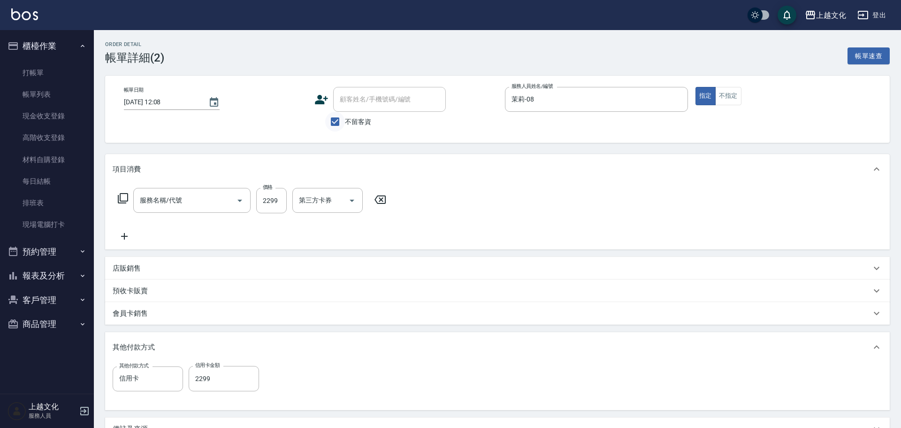
type input "日系染髮(401)"
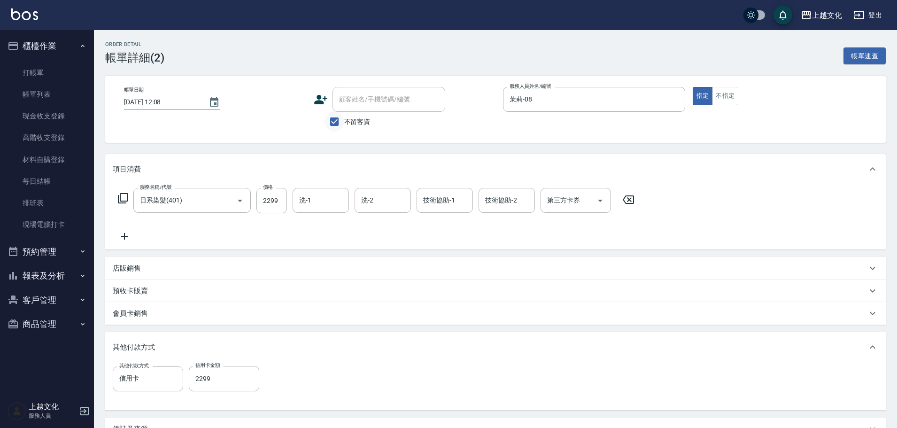
click at [335, 123] on input "不留客資" at bounding box center [334, 122] width 20 height 20
checkbox input "false"
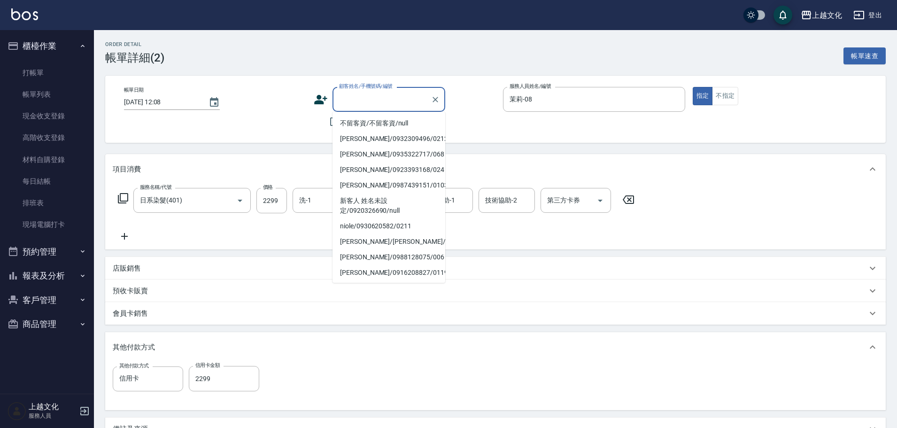
click at [344, 102] on input "顧客姓名/手機號碼/編號" at bounding box center [382, 99] width 90 height 16
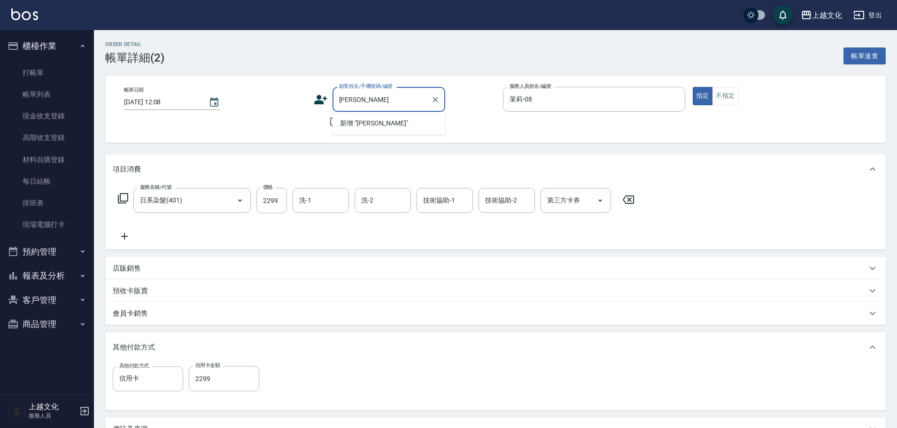
type input "蕙茹"
click at [370, 103] on input "蕙茹" at bounding box center [382, 99] width 90 height 16
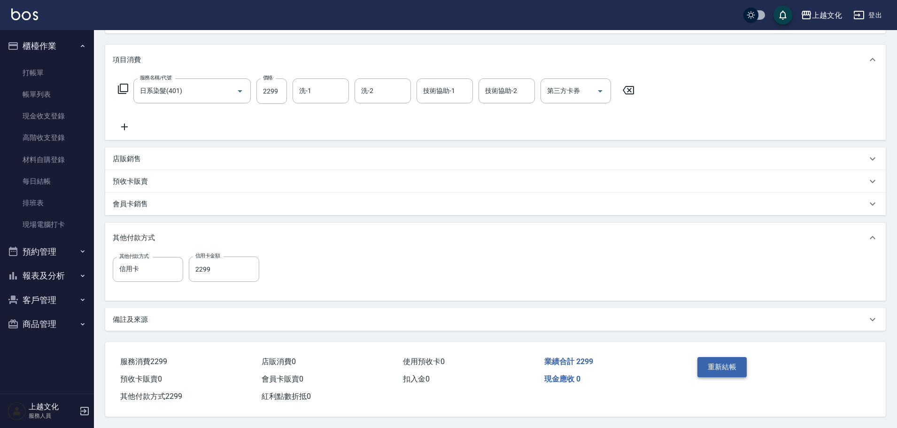
click at [706, 367] on button "重新結帳" at bounding box center [722, 367] width 50 height 20
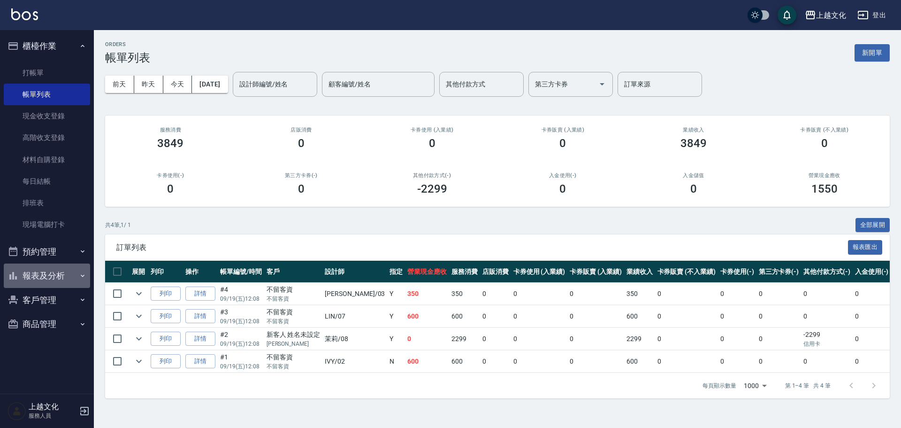
click at [39, 275] on button "報表及分析" at bounding box center [47, 275] width 86 height 24
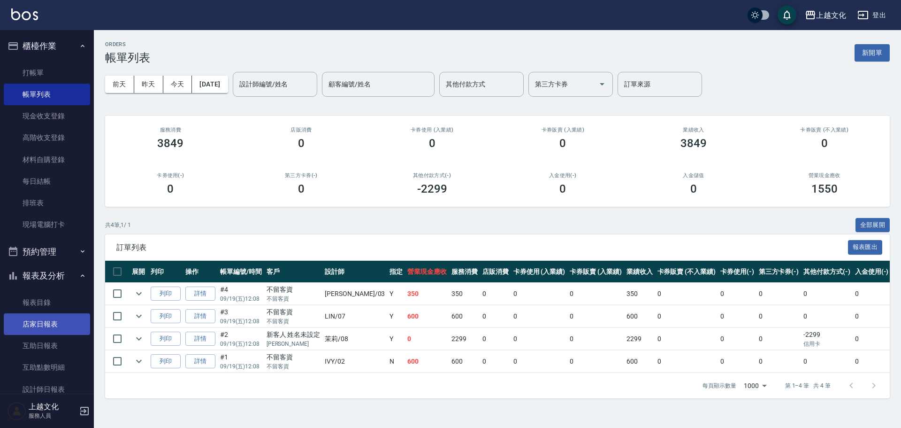
click at [42, 321] on link "店家日報表" at bounding box center [47, 324] width 86 height 22
